Goal: Entertainment & Leisure: Consume media (video, audio)

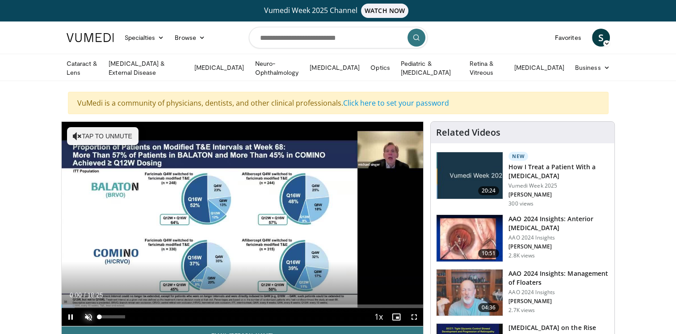
click at [89, 312] on span "Video Player" at bounding box center [89, 317] width 18 height 18
click at [414, 314] on span "Video Player" at bounding box center [414, 317] width 18 height 18
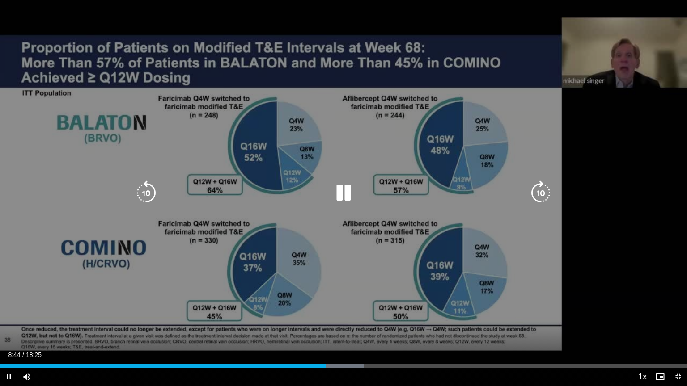
click at [537, 193] on icon "Video Player" at bounding box center [540, 193] width 25 height 25
click at [538, 193] on icon "Video Player" at bounding box center [540, 193] width 25 height 25
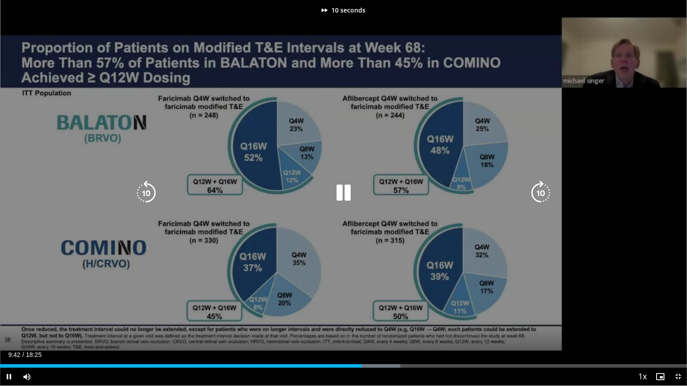
click at [538, 192] on icon "Video Player" at bounding box center [540, 193] width 25 height 25
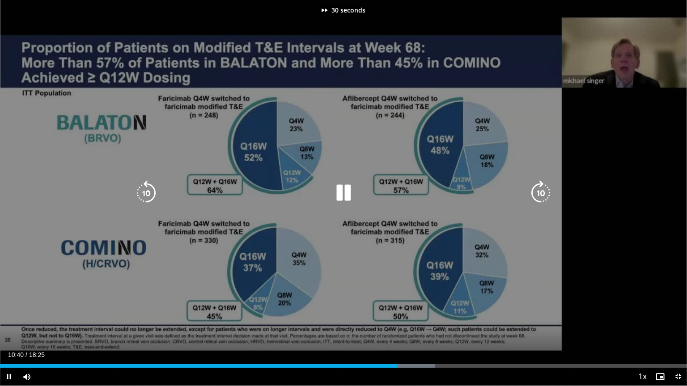
click at [538, 192] on icon "Video Player" at bounding box center [540, 193] width 25 height 25
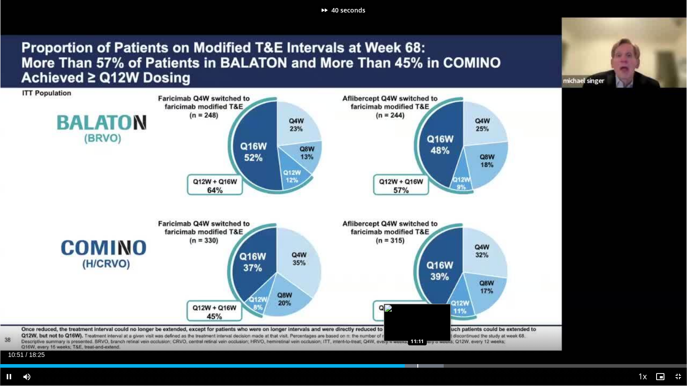
click at [417, 333] on div "Progress Bar" at bounding box center [417, 366] width 1 height 4
click at [430, 333] on div "Progress Bar" at bounding box center [429, 366] width 1 height 4
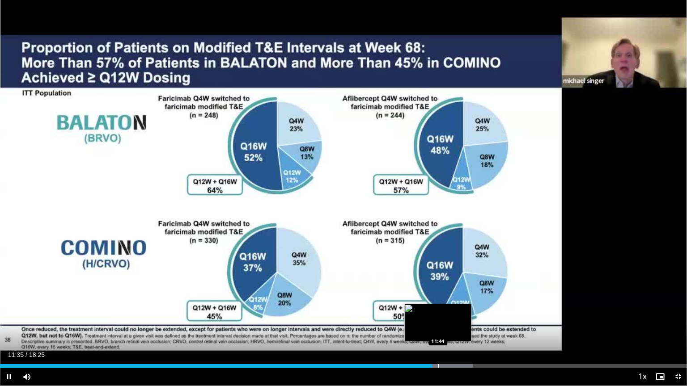
drag, startPoint x: 440, startPoint y: 368, endPoint x: 447, endPoint y: 367, distance: 7.3
click at [443, 333] on div "Current Time 11:35 / Duration 18:25 Pause Skip Backward Skip Forward Mute 0% Lo…" at bounding box center [343, 377] width 687 height 18
click at [453, 333] on div "Progress Bar" at bounding box center [453, 366] width 1 height 4
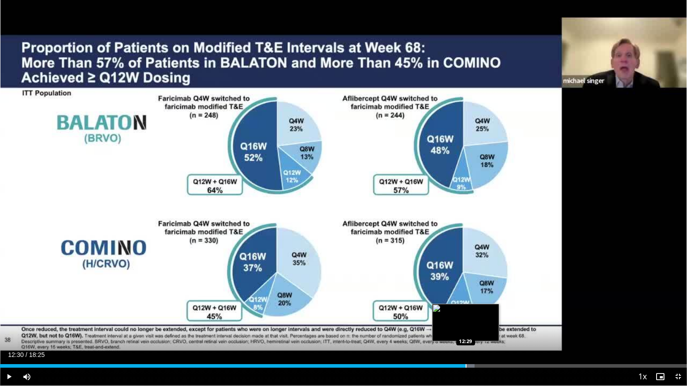
click at [466, 333] on div "Progress Bar" at bounding box center [465, 366] width 1 height 4
click at [481, 333] on div "Progress Bar" at bounding box center [481, 366] width 1 height 4
click at [477, 333] on div "Progress Bar" at bounding box center [477, 366] width 1 height 4
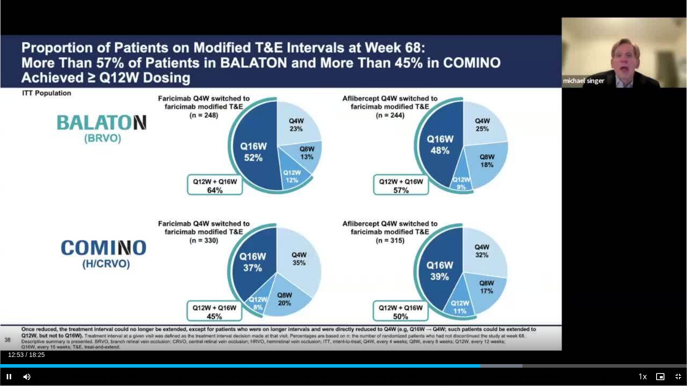
click at [474, 333] on video-js "**********" at bounding box center [343, 193] width 687 height 386
click at [473, 333] on div "Progress Bar" at bounding box center [473, 366] width 1 height 4
click at [465, 333] on div "Progress Bar" at bounding box center [465, 366] width 1 height 4
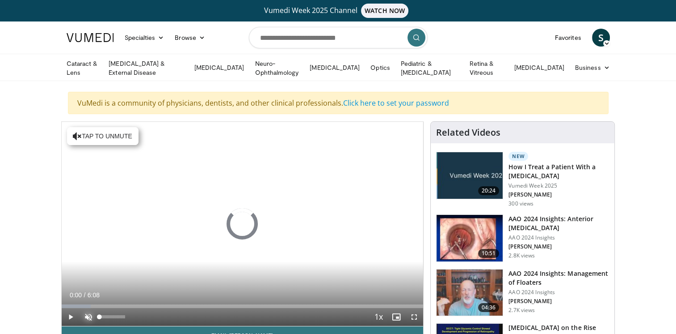
click at [87, 312] on span "Video Player" at bounding box center [89, 317] width 18 height 18
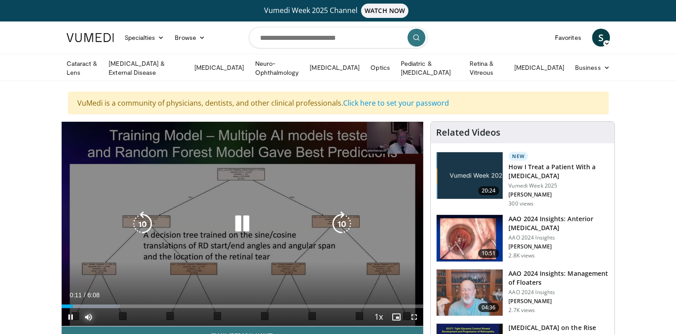
scroll to position [45, 0]
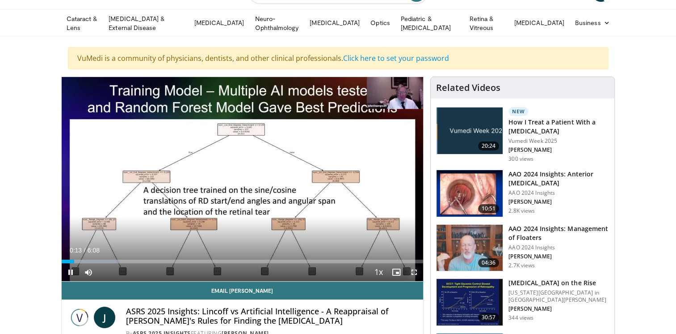
click at [415, 269] on span "Video Player" at bounding box center [414, 272] width 18 height 18
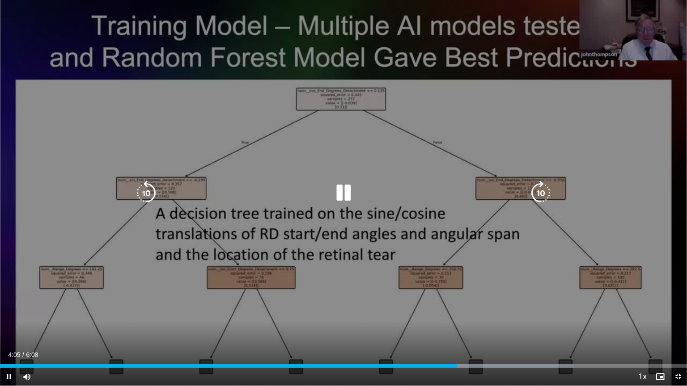
click at [346, 193] on icon "Video Player" at bounding box center [343, 193] width 25 height 25
click at [343, 193] on icon "Video Player" at bounding box center [343, 193] width 25 height 25
click at [541, 193] on icon "Video Player" at bounding box center [540, 193] width 25 height 25
click at [533, 191] on icon "Video Player" at bounding box center [540, 193] width 25 height 25
click at [540, 194] on icon "Video Player" at bounding box center [540, 193] width 25 height 25
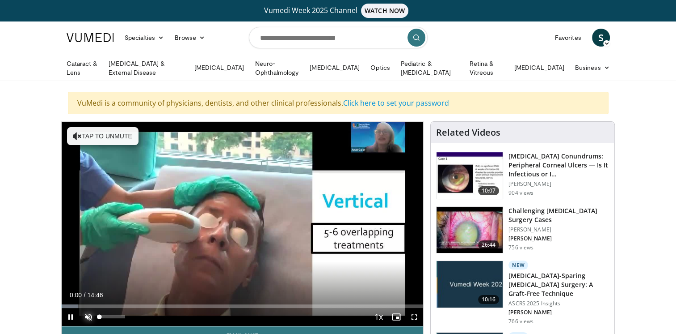
click at [90, 312] on span "Video Player" at bounding box center [89, 317] width 18 height 18
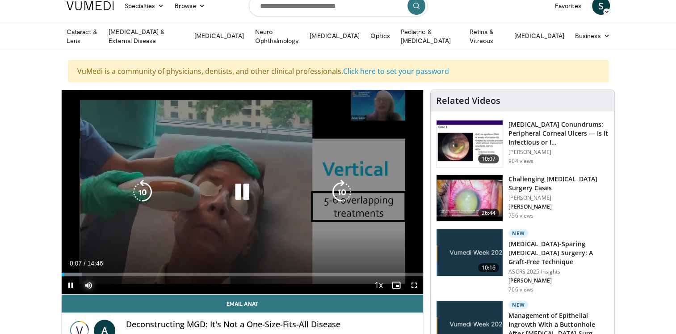
scroll to position [45, 0]
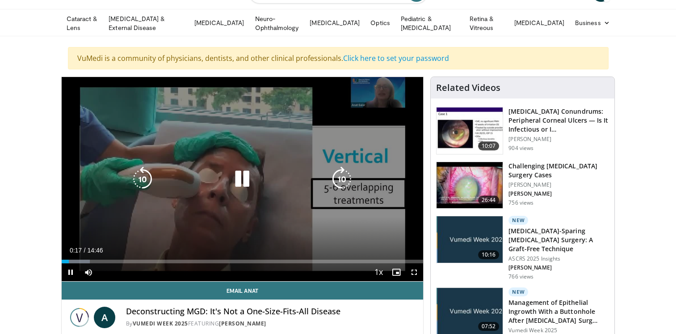
click at [345, 175] on icon "Video Player" at bounding box center [341, 178] width 25 height 25
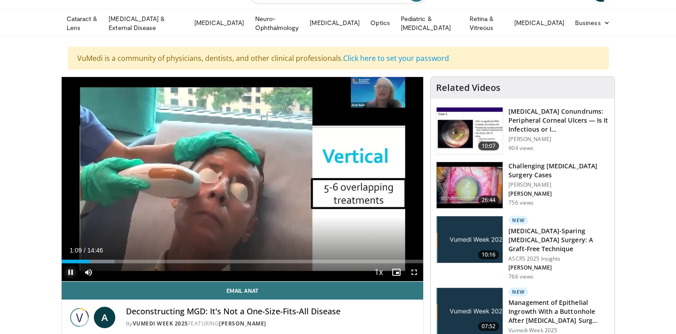
click at [68, 269] on span "Video Player" at bounding box center [71, 272] width 18 height 18
